Goal: Information Seeking & Learning: Learn about a topic

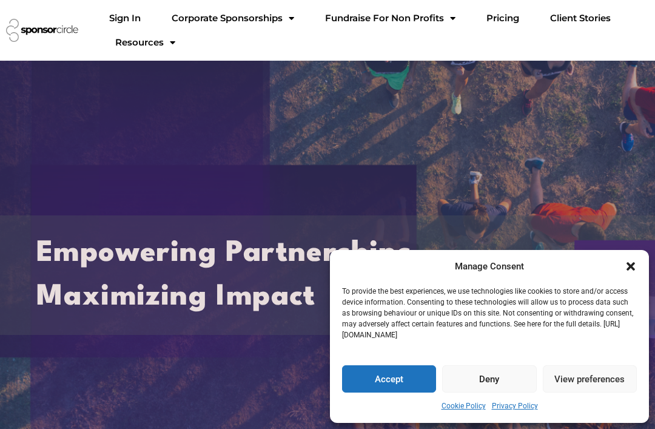
click at [499, 383] on button "Deny" at bounding box center [489, 378] width 94 height 27
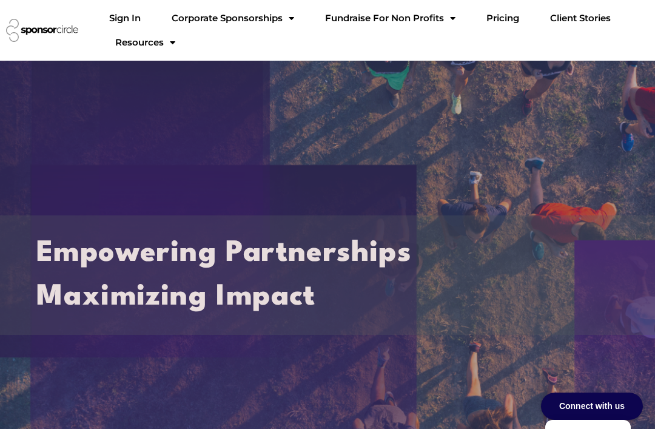
click at [283, 21] on span "Menu" at bounding box center [289, 18] width 12 height 21
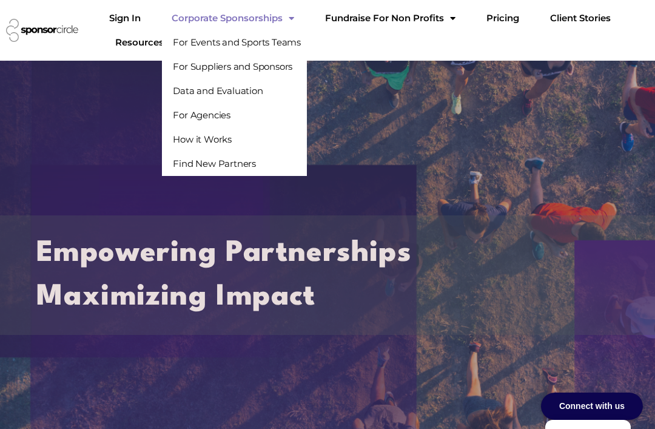
click at [257, 47] on link "For Events and Sports Teams" at bounding box center [234, 42] width 145 height 24
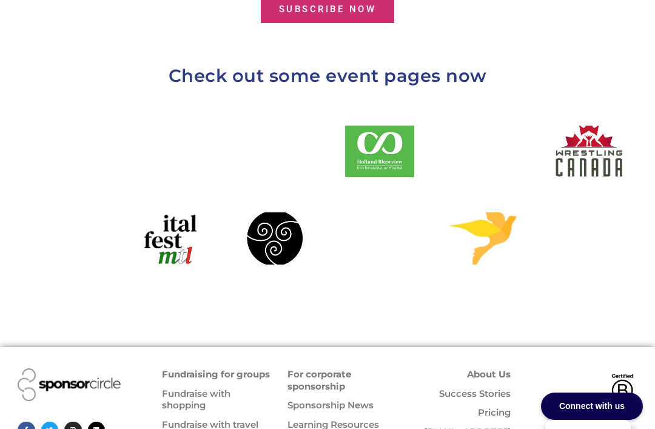
scroll to position [1412, 0]
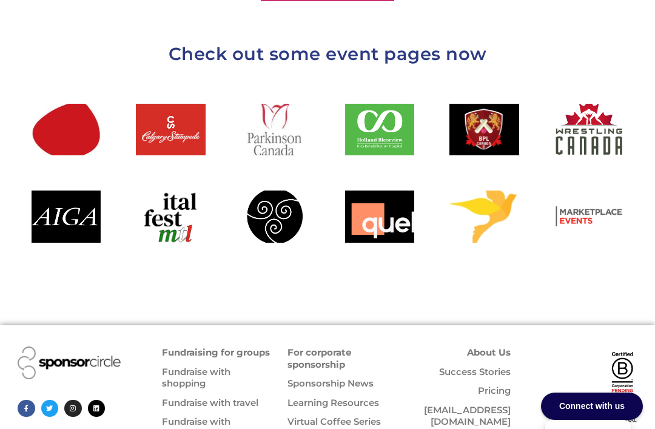
click at [286, 202] on div at bounding box center [275, 216] width 69 height 52
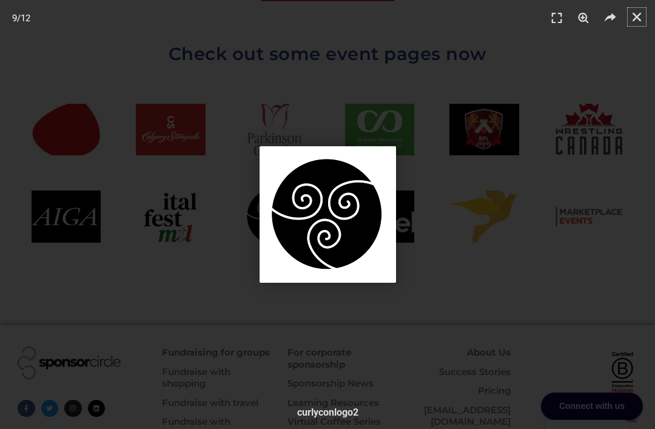
click at [638, 16] on icon "Close (Esc)" at bounding box center [637, 17] width 12 height 12
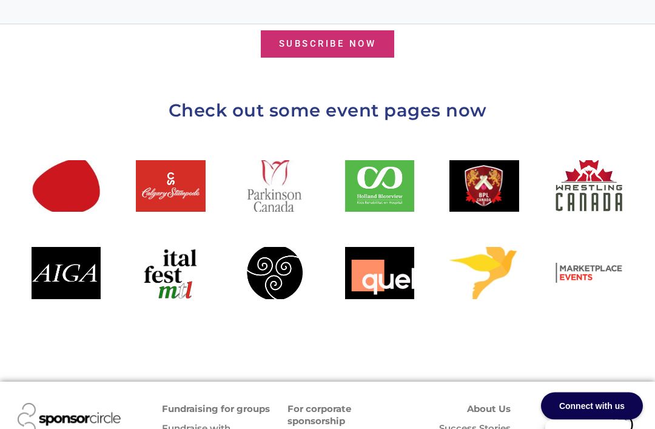
scroll to position [1355, 0]
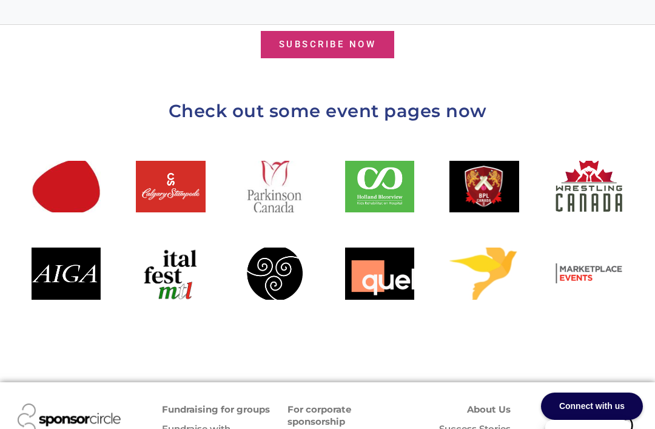
click at [394, 161] on div at bounding box center [379, 187] width 69 height 52
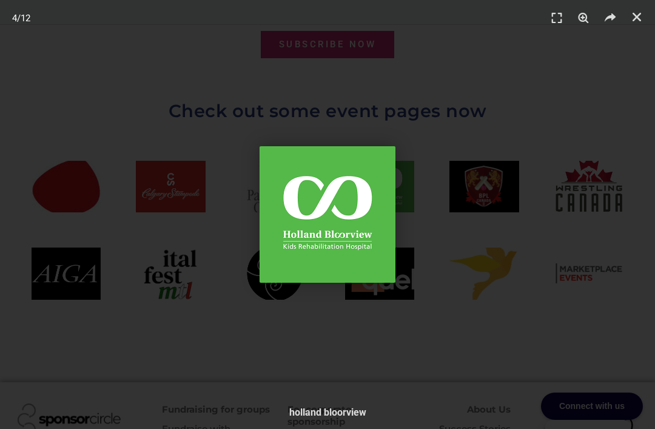
click at [648, 14] on header "4 / 12" at bounding box center [327, 18] width 655 height 36
click at [633, 17] on icon "Close (Esc)" at bounding box center [637, 17] width 12 height 12
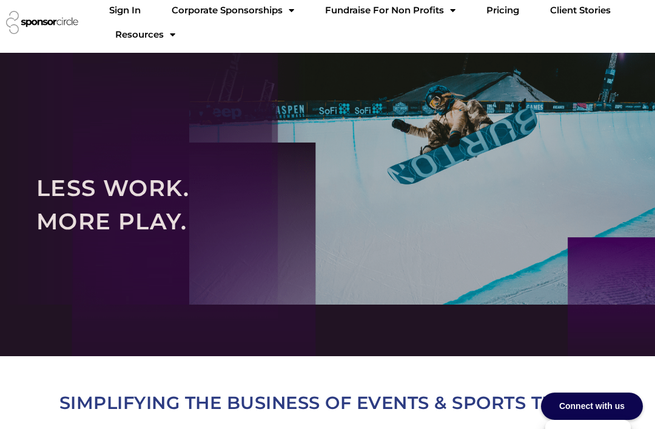
scroll to position [0, 0]
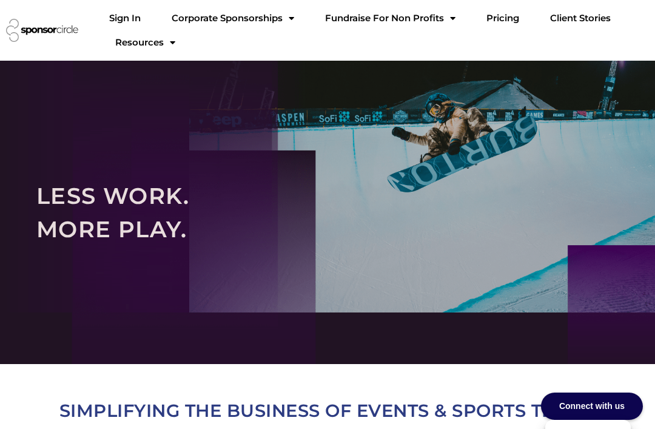
click at [283, 20] on span "Menu" at bounding box center [289, 18] width 12 height 21
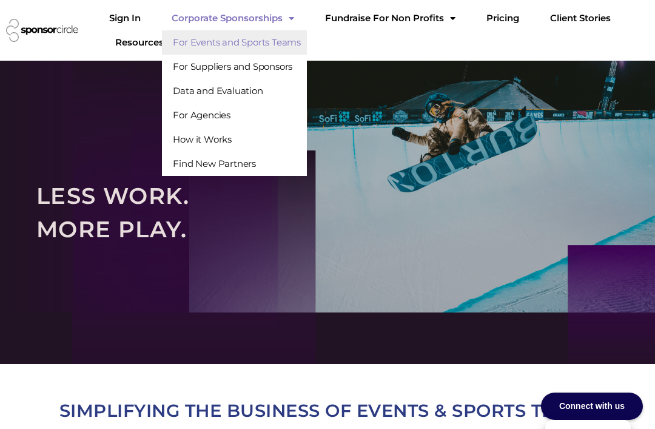
click at [214, 141] on link "How it Works" at bounding box center [234, 139] width 145 height 24
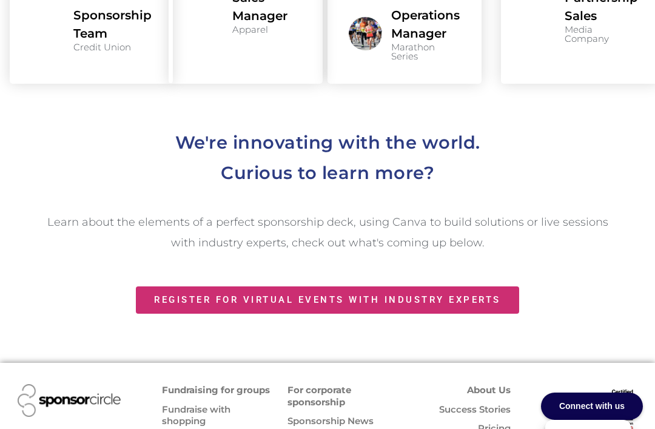
scroll to position [1426, 0]
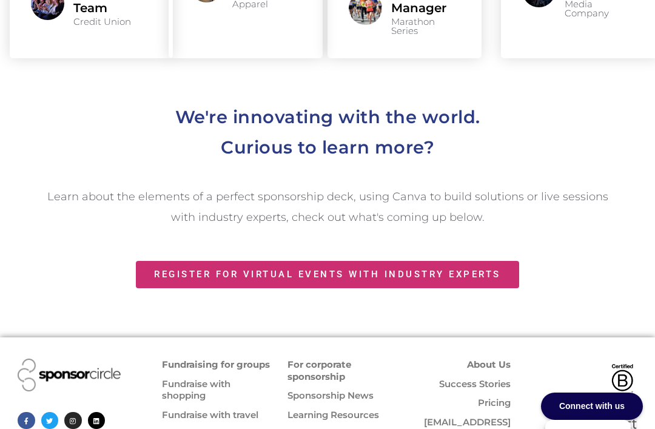
click at [351, 359] on link "For corporate sponsorship" at bounding box center [320, 371] width 64 height 24
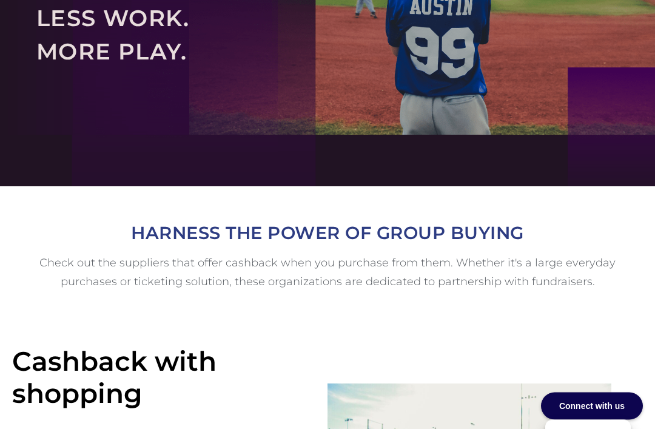
scroll to position [173, 0]
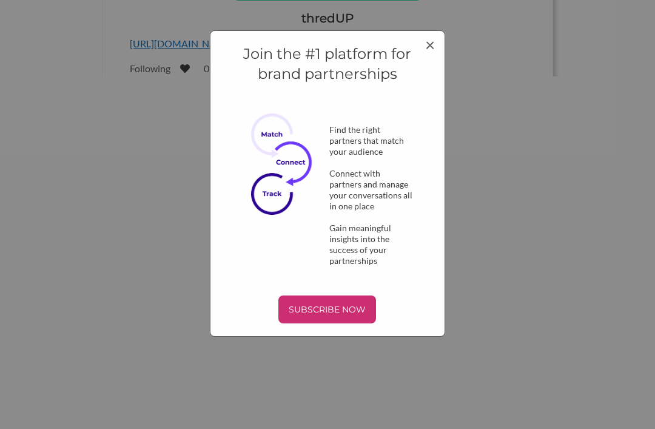
click at [431, 52] on span "×" at bounding box center [430, 44] width 10 height 21
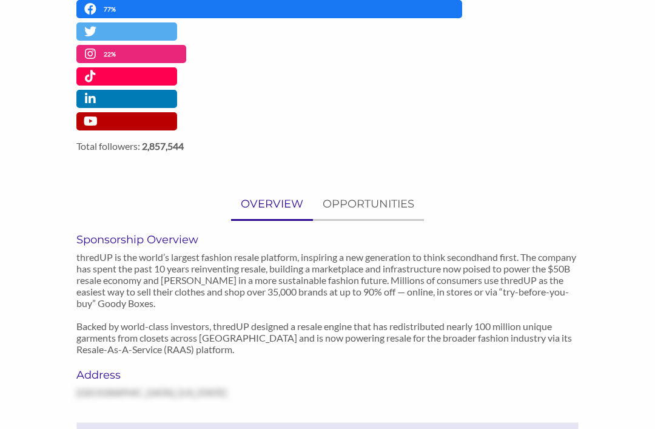
scroll to position [619, 0]
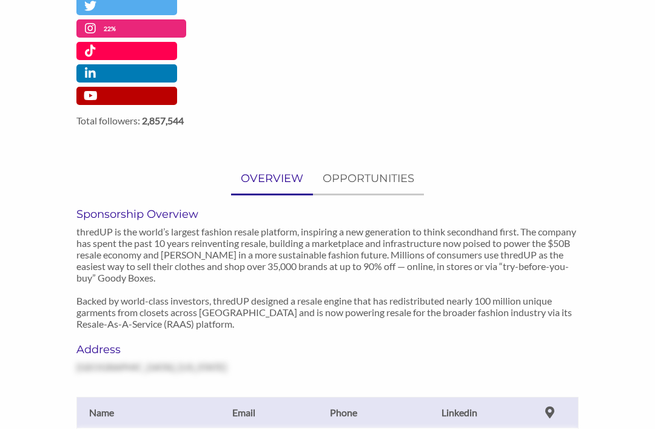
click at [381, 177] on p "OPPORTUNITIES" at bounding box center [369, 179] width 92 height 18
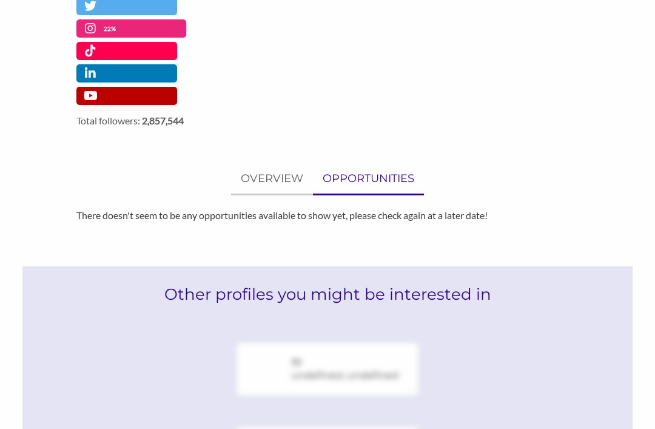
click at [286, 167] on link "OVERVIEW" at bounding box center [272, 179] width 82 height 30
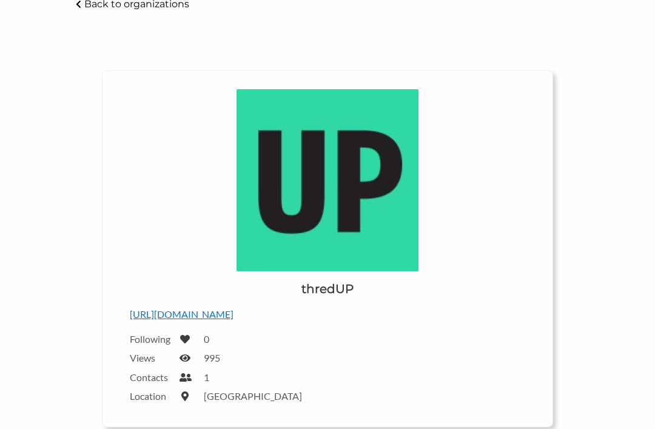
scroll to position [0, 0]
